Goal: Check status: Check status

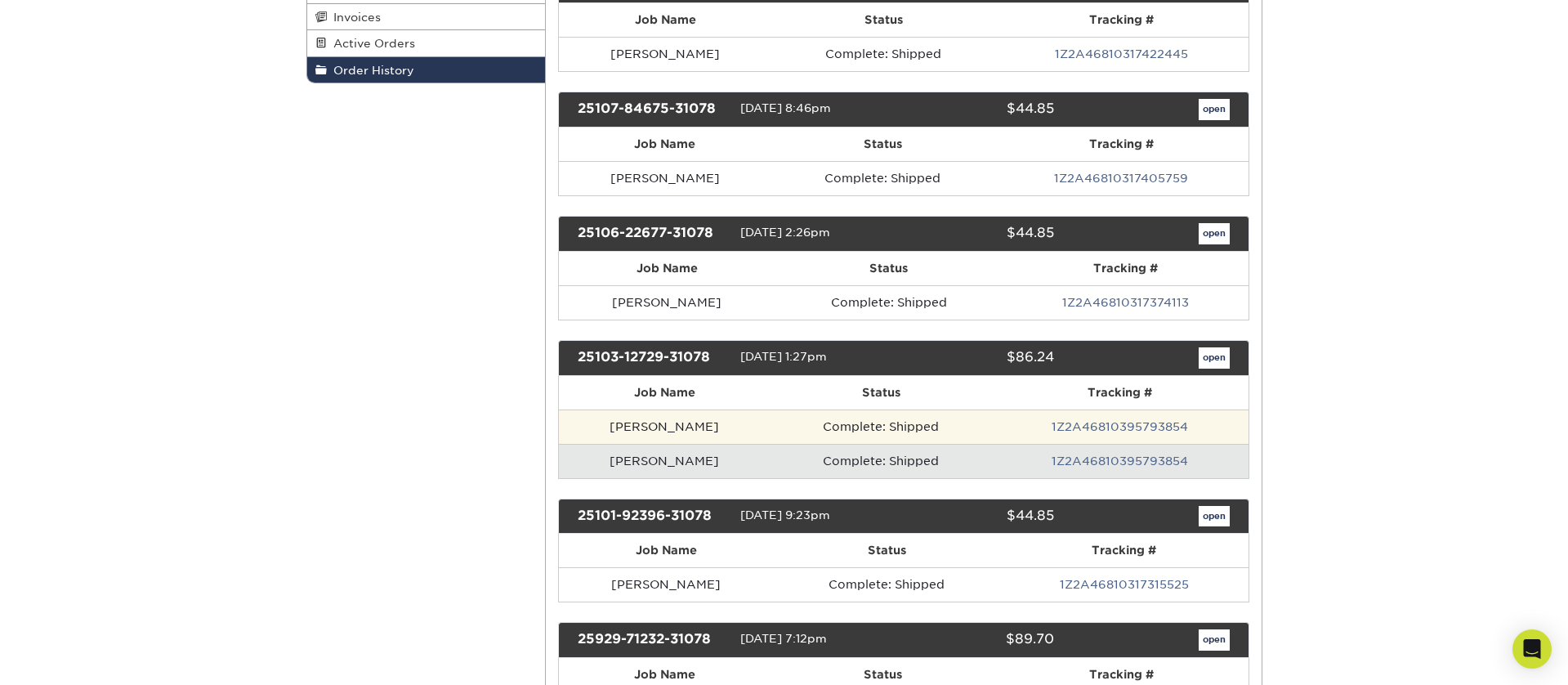
scroll to position [338, 0]
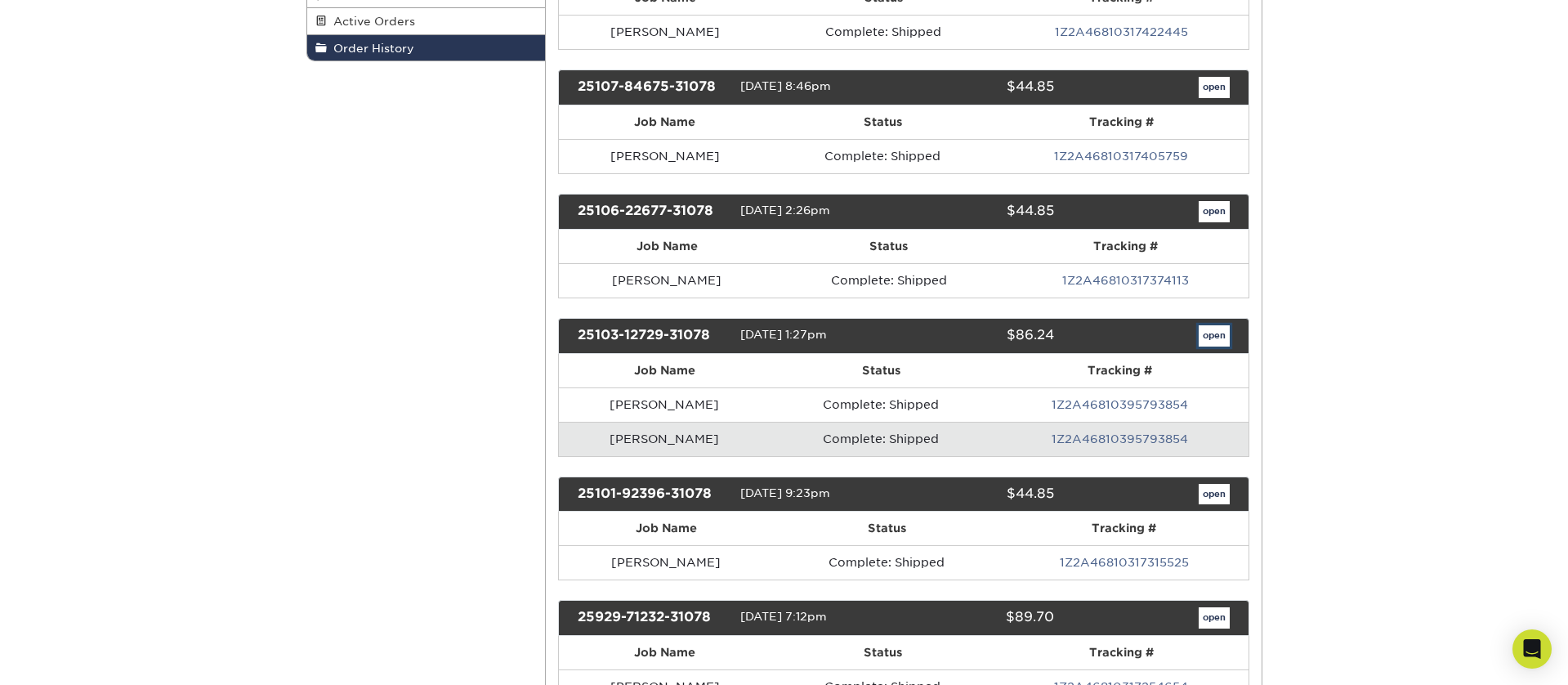
click at [1218, 333] on link "open" at bounding box center [1214, 335] width 31 height 21
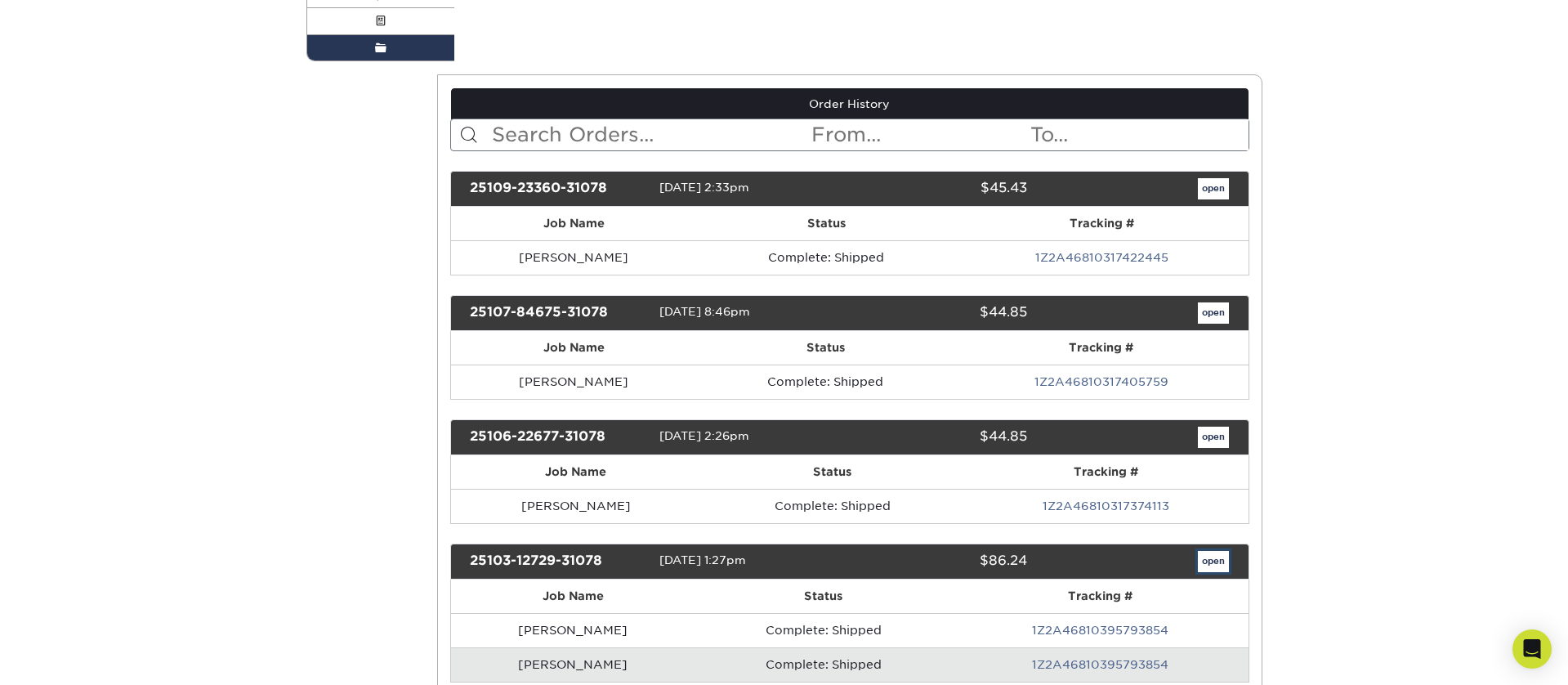
scroll to position [0, 0]
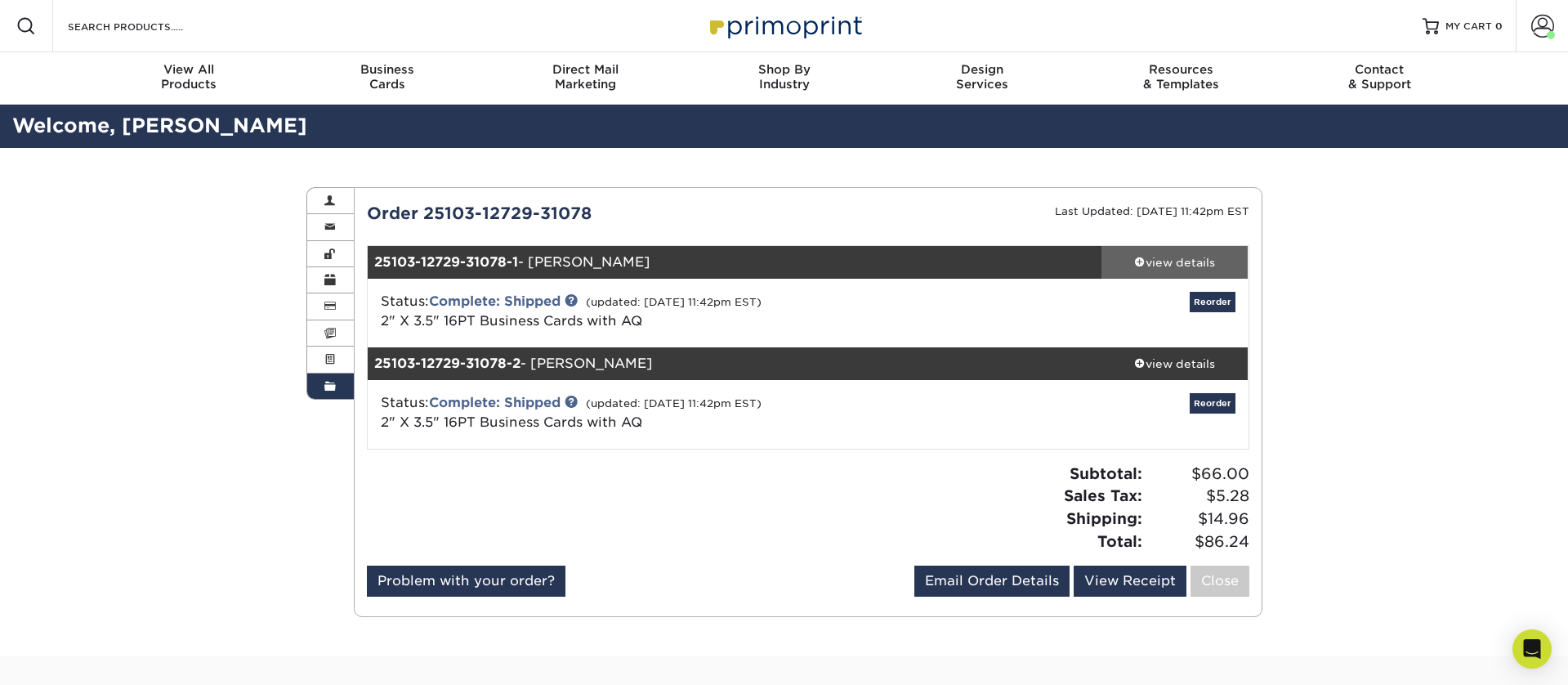
click at [1164, 265] on div "view details" at bounding box center [1175, 262] width 147 height 16
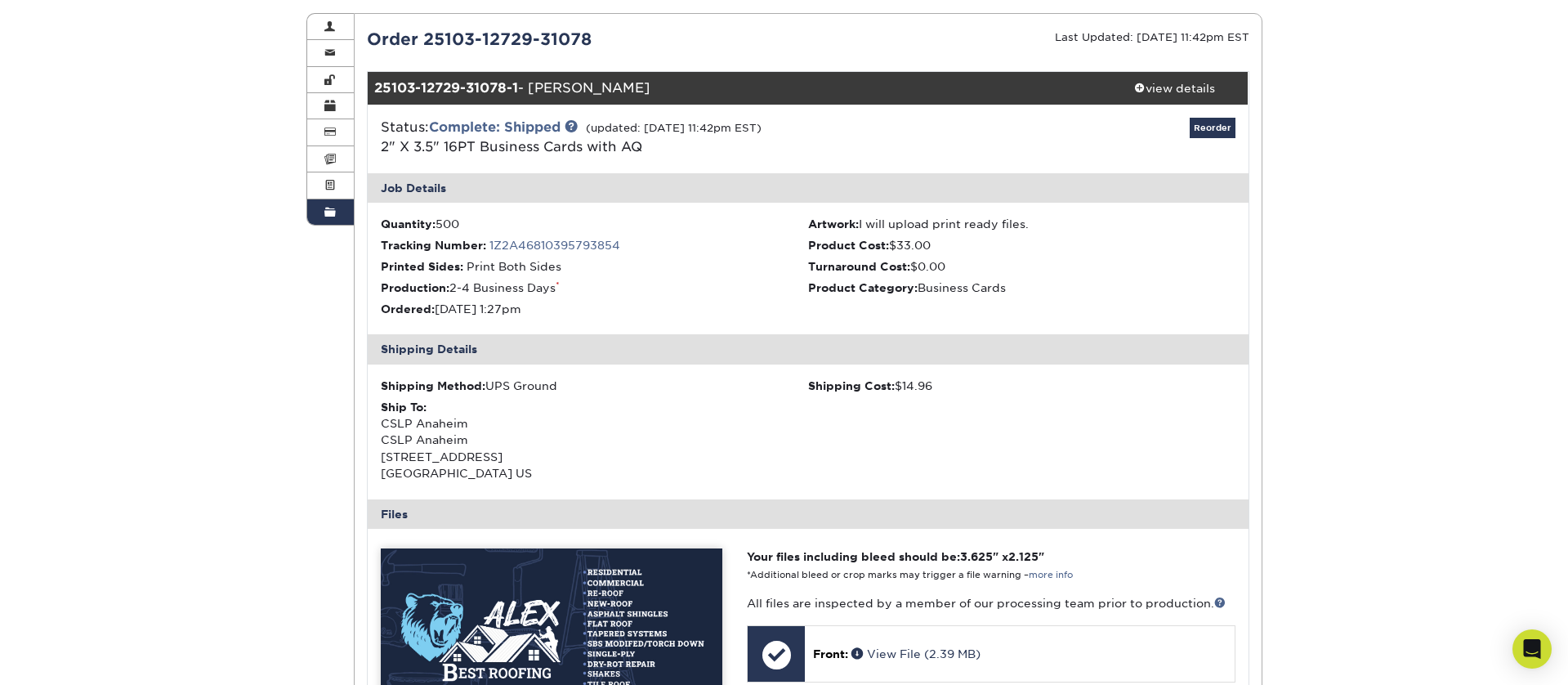
scroll to position [175, 0]
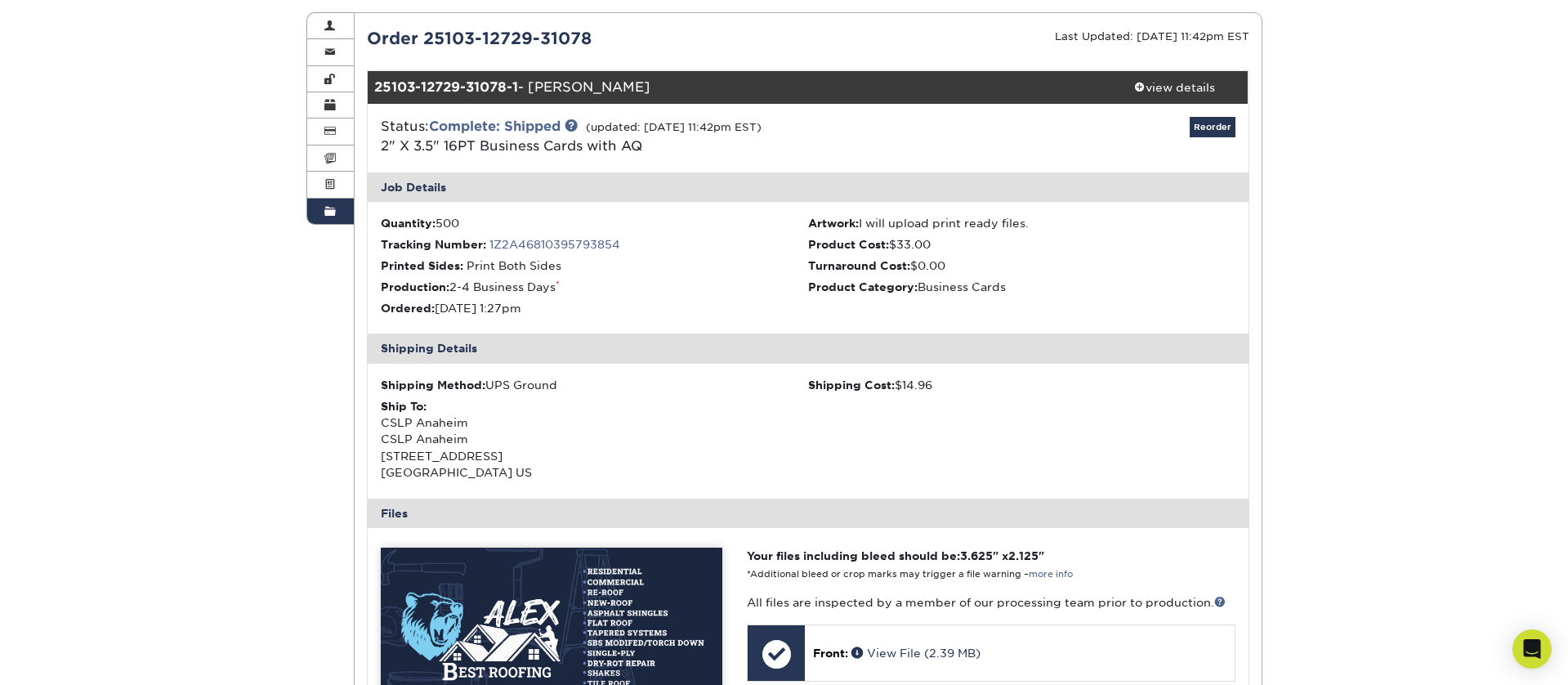
click at [519, 242] on link "1Z2A46810395793854" at bounding box center [554, 245] width 131 height 13
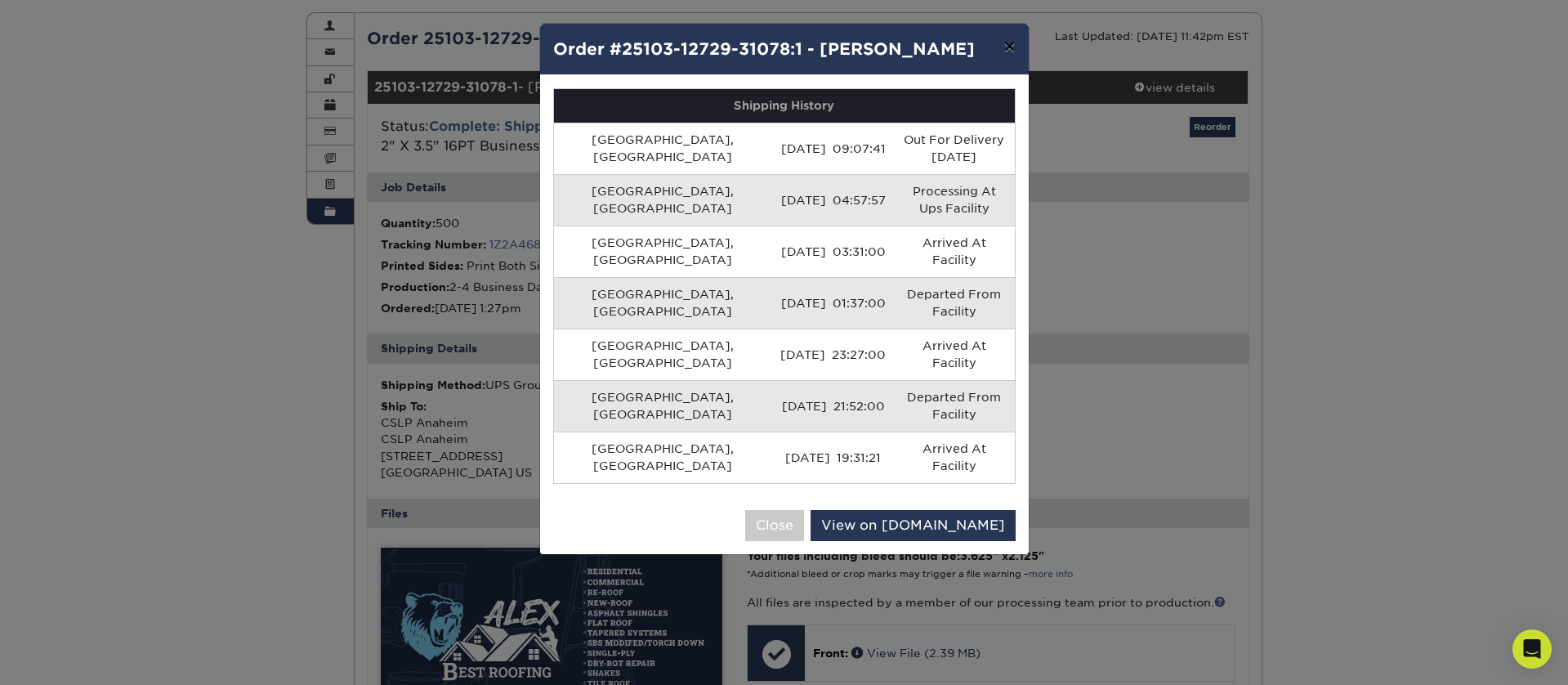
drag, startPoint x: 1016, startPoint y: 45, endPoint x: 1027, endPoint y: 51, distance: 12.5
click at [1016, 45] on button "×" at bounding box center [1009, 47] width 37 height 46
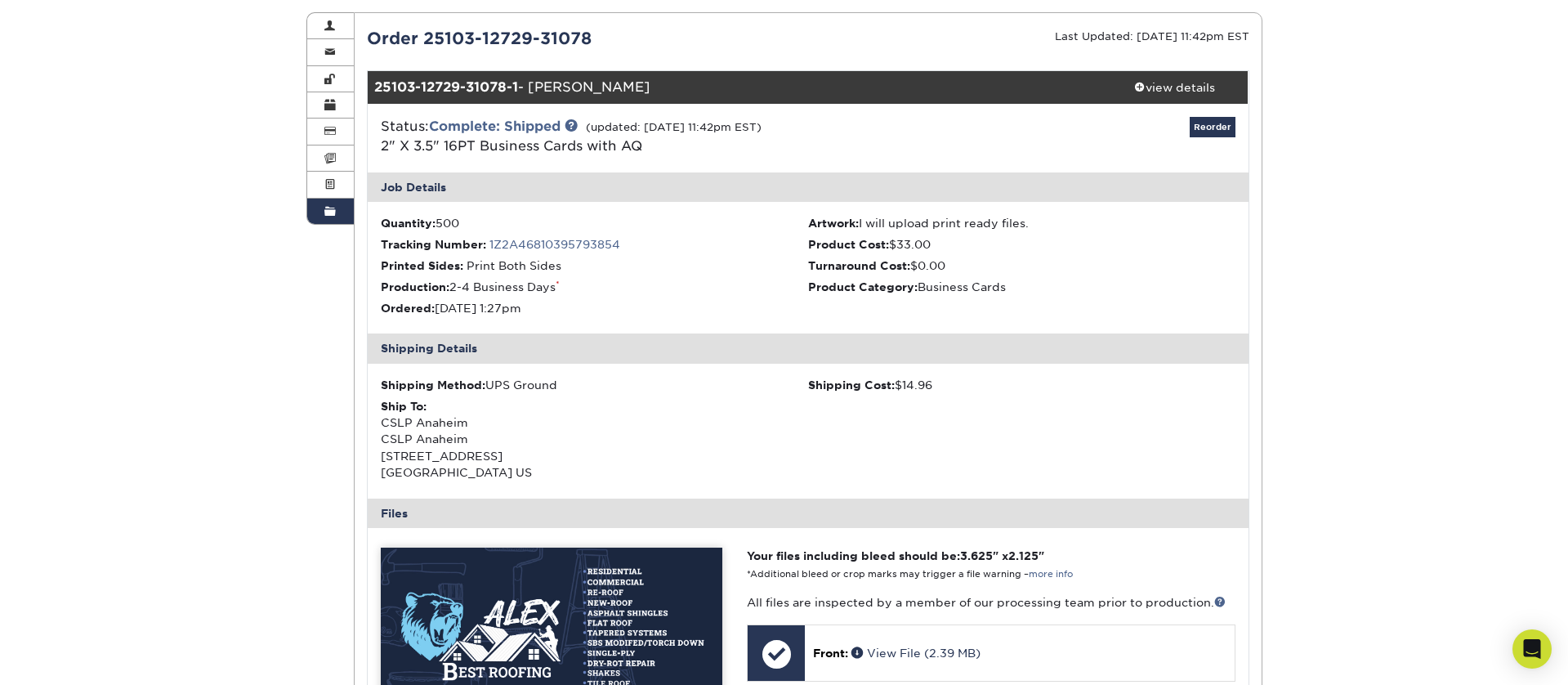
click at [1419, 282] on div "Order History Account Overview Contact Information Change Password Address Book…" at bounding box center [784, 612] width 1568 height 1278
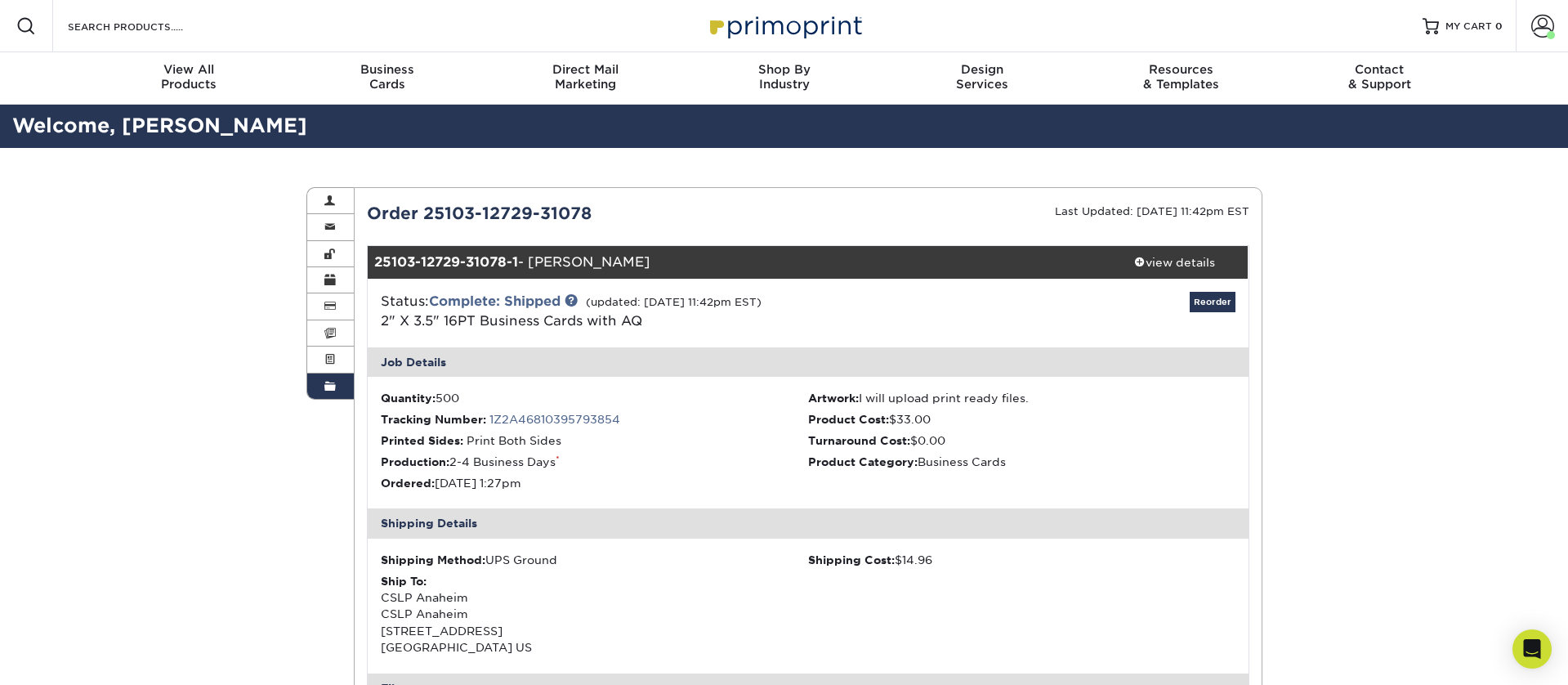
click at [785, 31] on img at bounding box center [784, 26] width 163 height 35
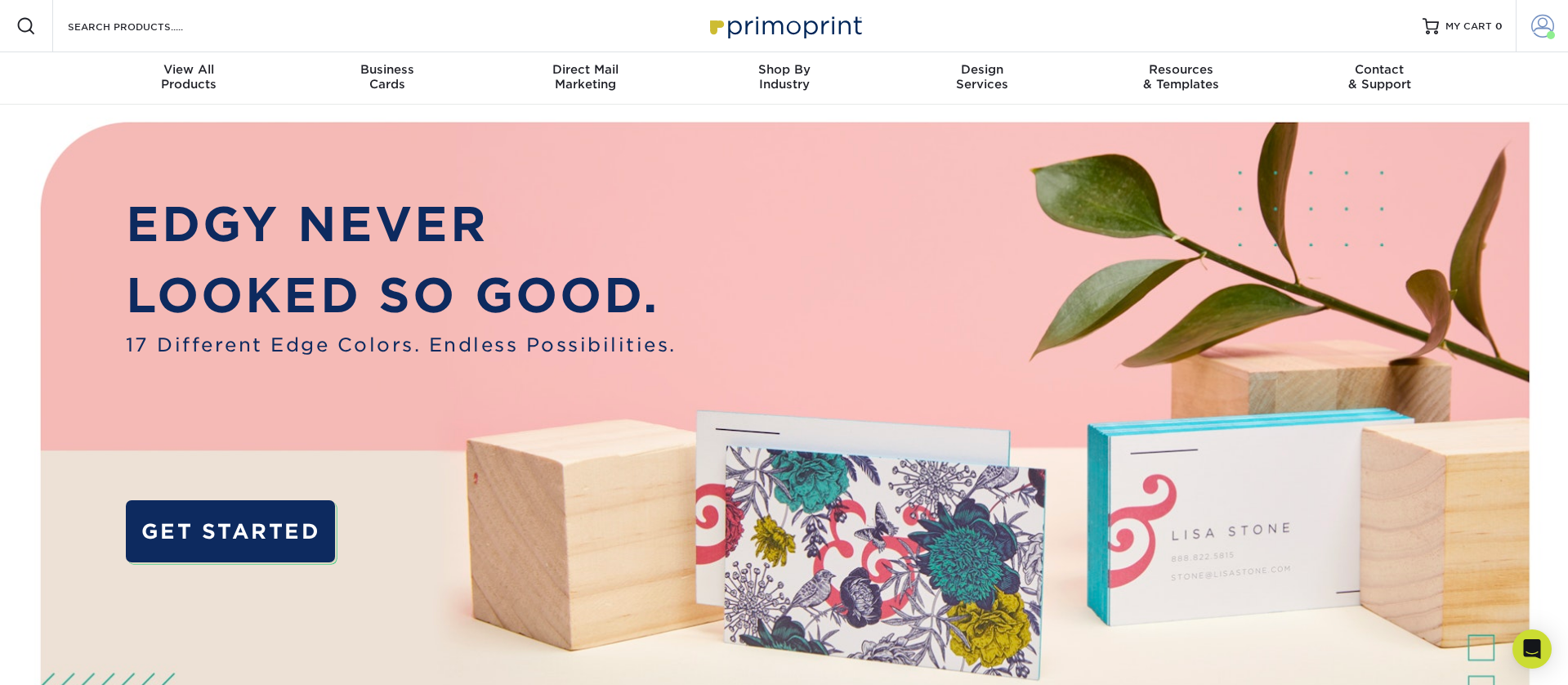
click at [1544, 26] on span at bounding box center [1543, 26] width 23 height 23
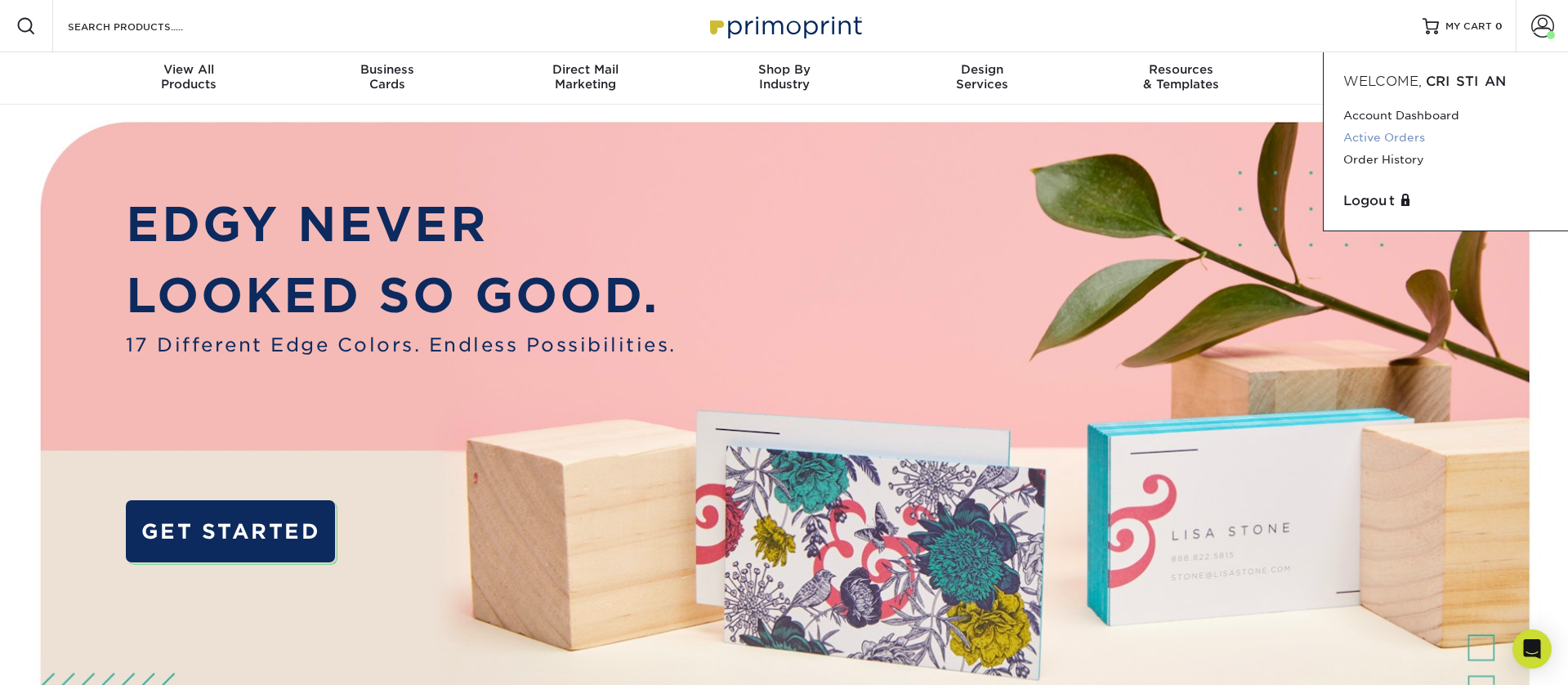
click at [1391, 139] on link "Active Orders" at bounding box center [1446, 138] width 205 height 22
